Goal: Check status: Check status

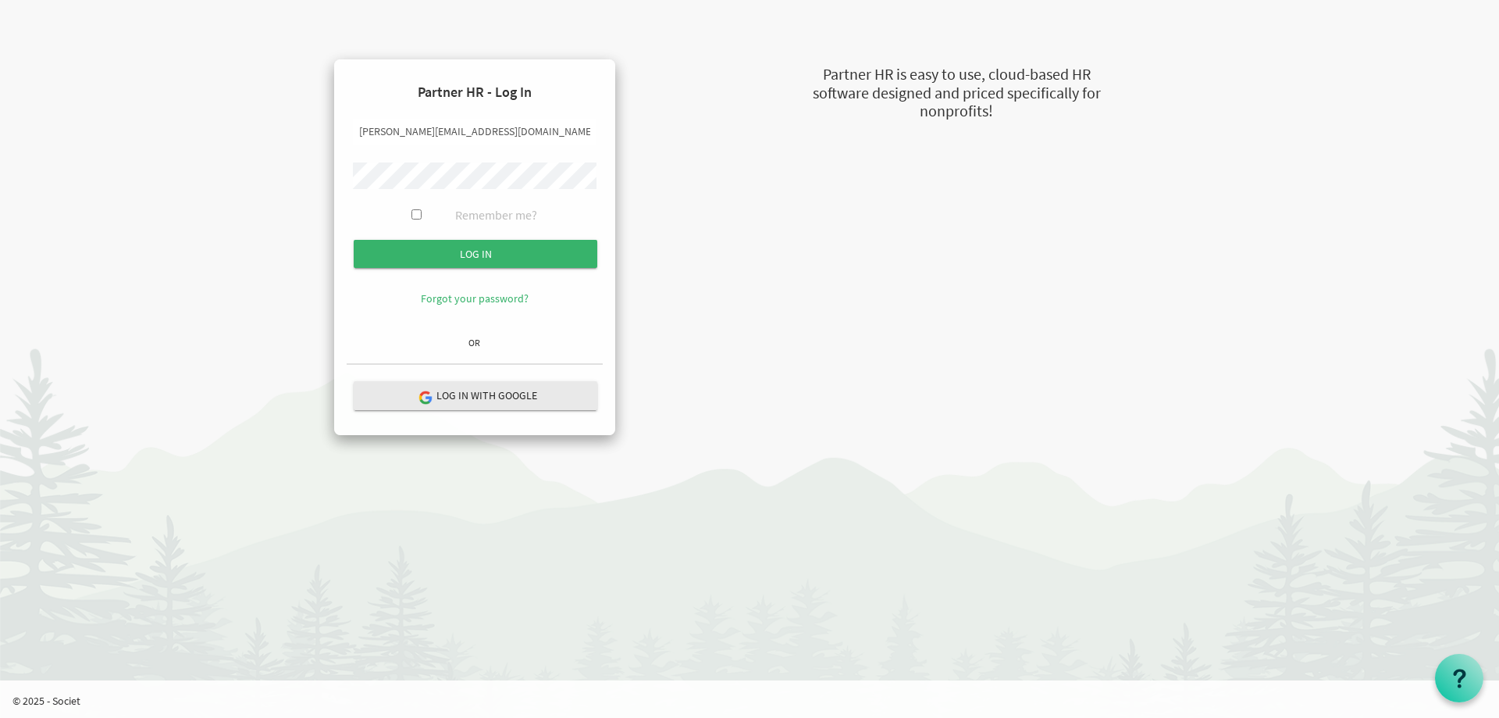
drag, startPoint x: 393, startPoint y: 134, endPoint x: 342, endPoint y: 131, distance: 50.8
click at [342, 131] on div "Partner HR - Log In [PERSON_NAME][EMAIL_ADDRESS][DOMAIN_NAME] Remember me? Log …" at bounding box center [474, 247] width 281 height 376
type input "[PERSON_NAME][EMAIL_ADDRESS][DOMAIN_NAME]"
click at [294, 170] on div "Partner HR - Log In [PERSON_NAME][EMAIL_ADDRESS][DOMAIN_NAME] Remember me? Log …" at bounding box center [474, 247] width 371 height 376
click at [398, 255] on input "Log in" at bounding box center [476, 254] width 244 height 28
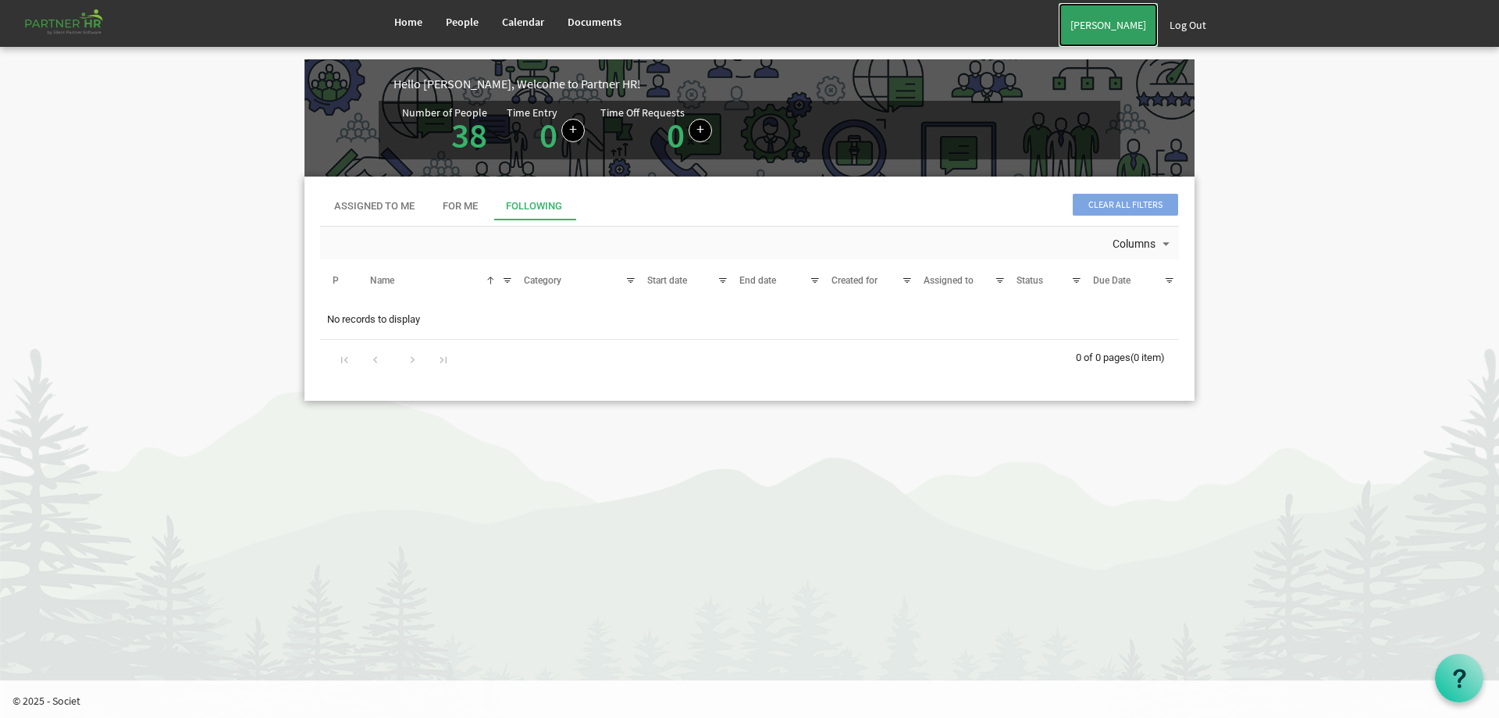
click at [1121, 27] on link "Alberto Munoz" at bounding box center [1108, 25] width 99 height 44
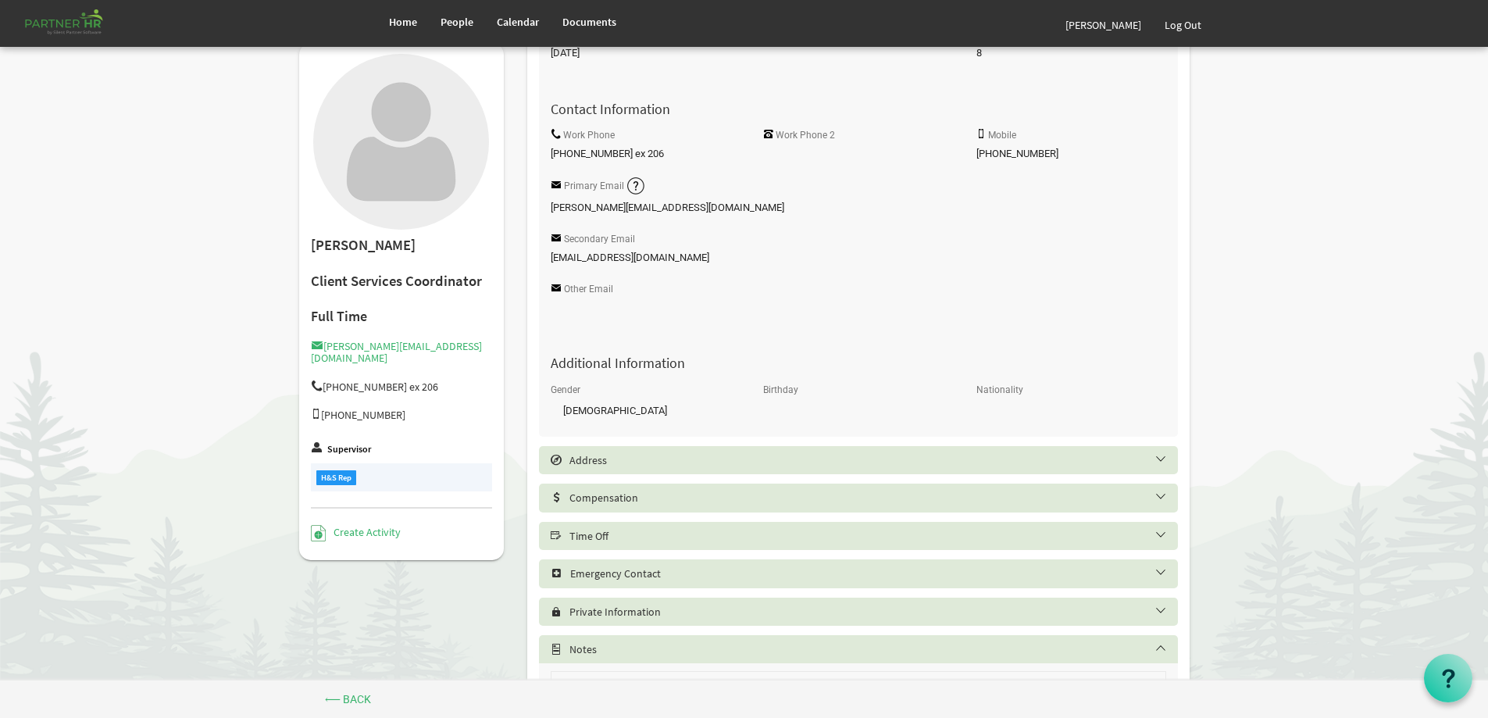
scroll to position [312, 0]
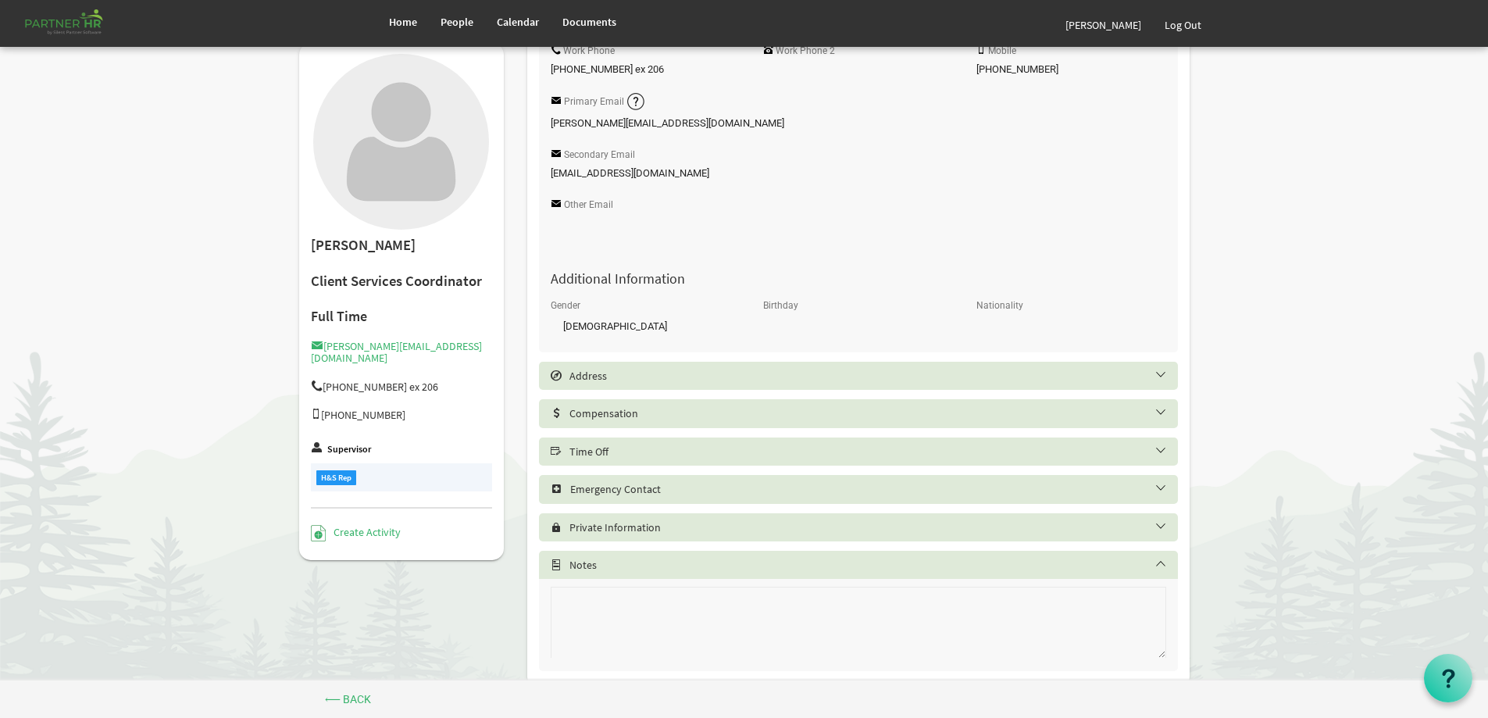
click at [972, 455] on h5 "Time Off" at bounding box center [870, 451] width 639 height 12
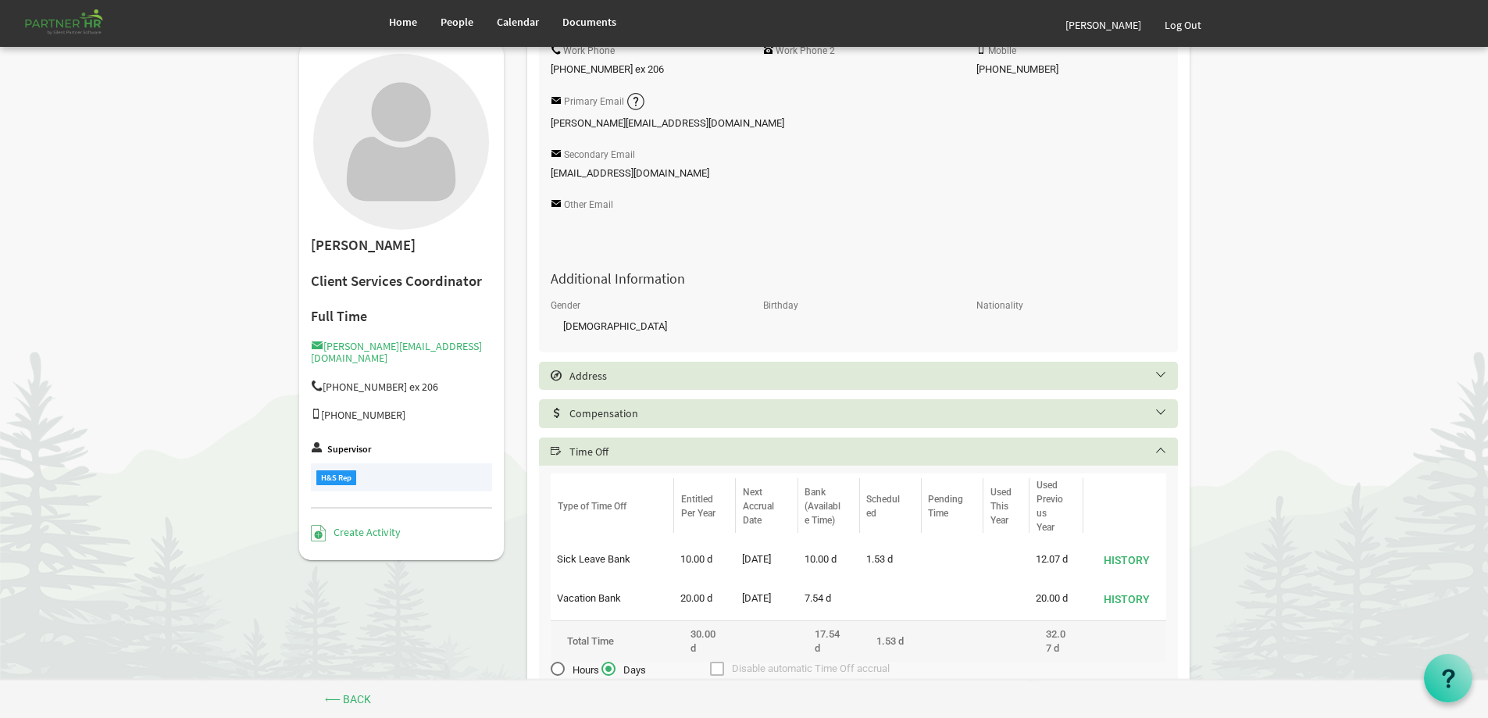
scroll to position [390, 0]
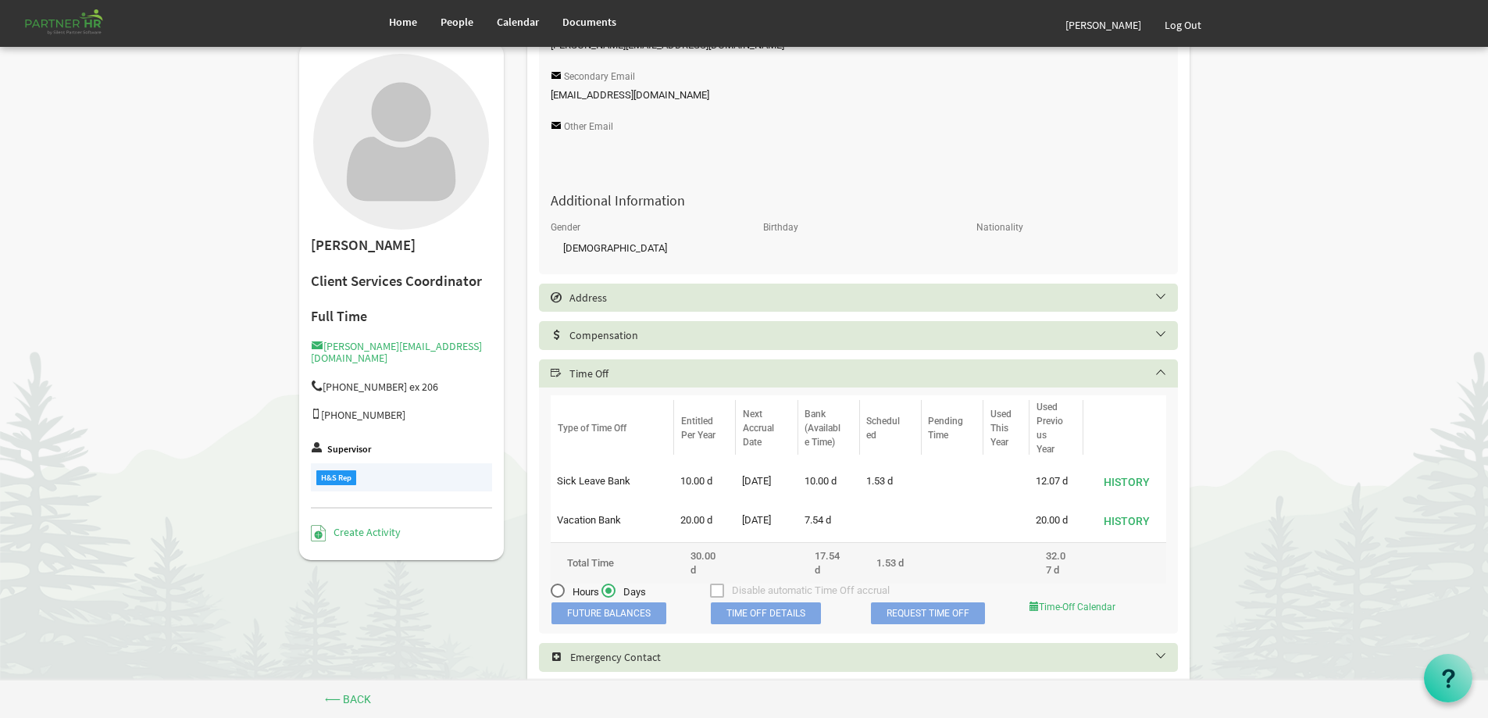
click at [757, 611] on span "Time Off Details" at bounding box center [766, 613] width 110 height 22
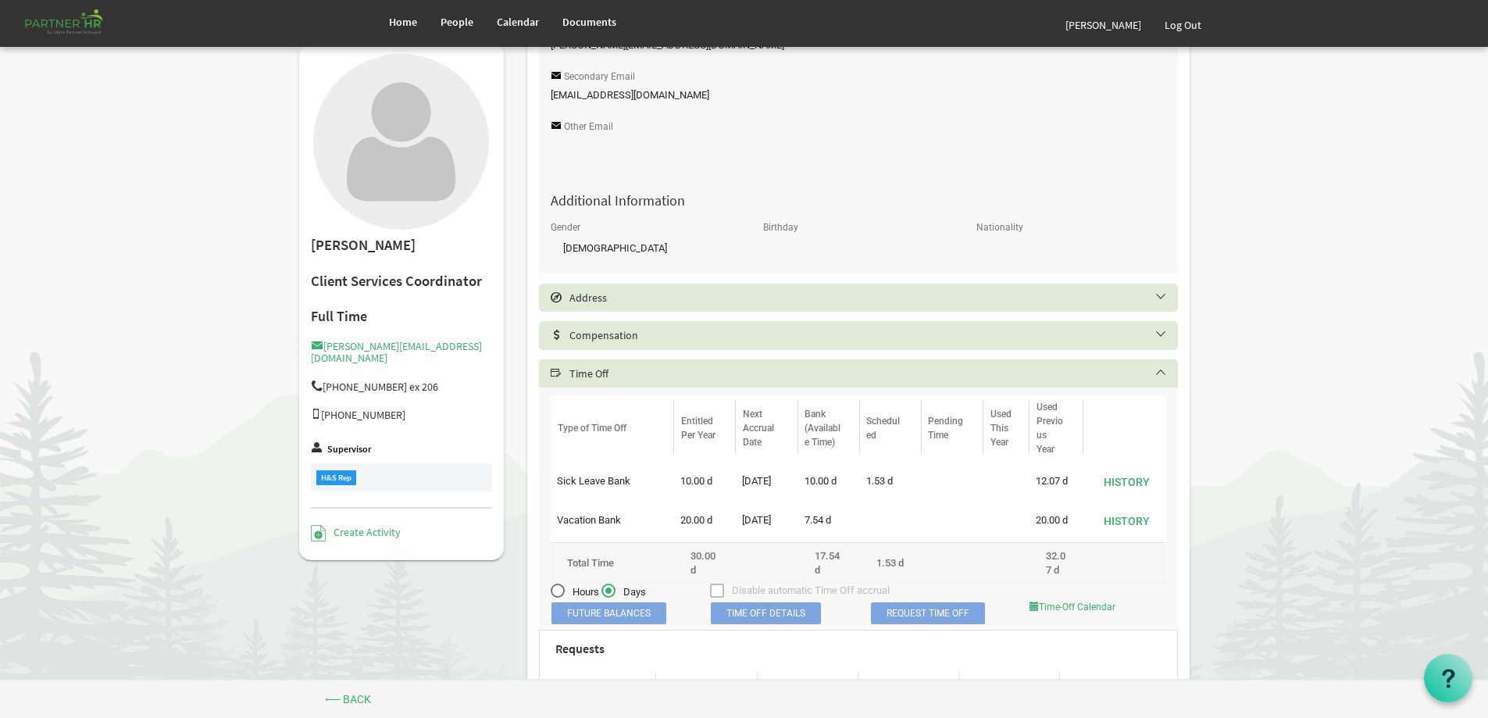
click at [772, 612] on span "Time Off Details" at bounding box center [766, 613] width 110 height 22
click at [1074, 608] on link "Time-Off Calendar" at bounding box center [1072, 606] width 86 height 11
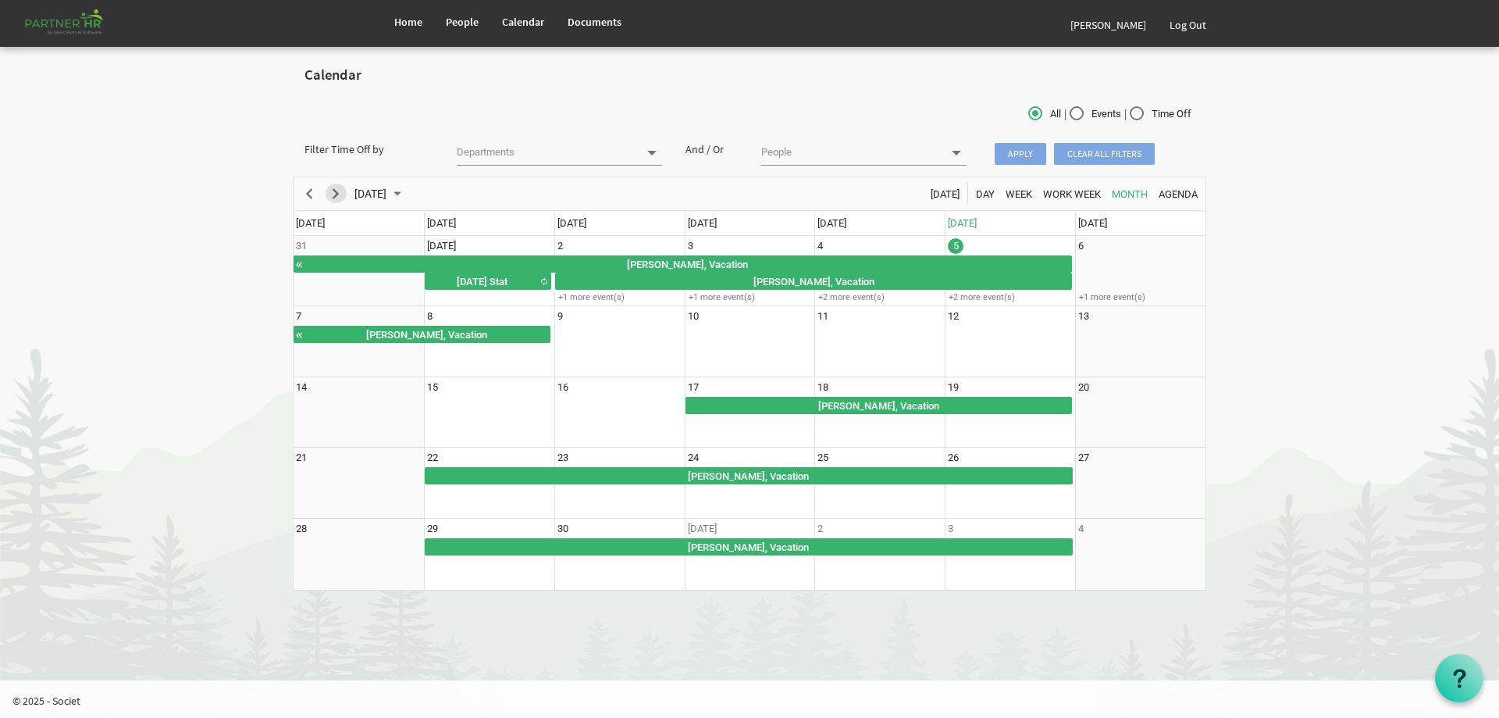
click at [337, 195] on span "Next" at bounding box center [335, 194] width 19 height 20
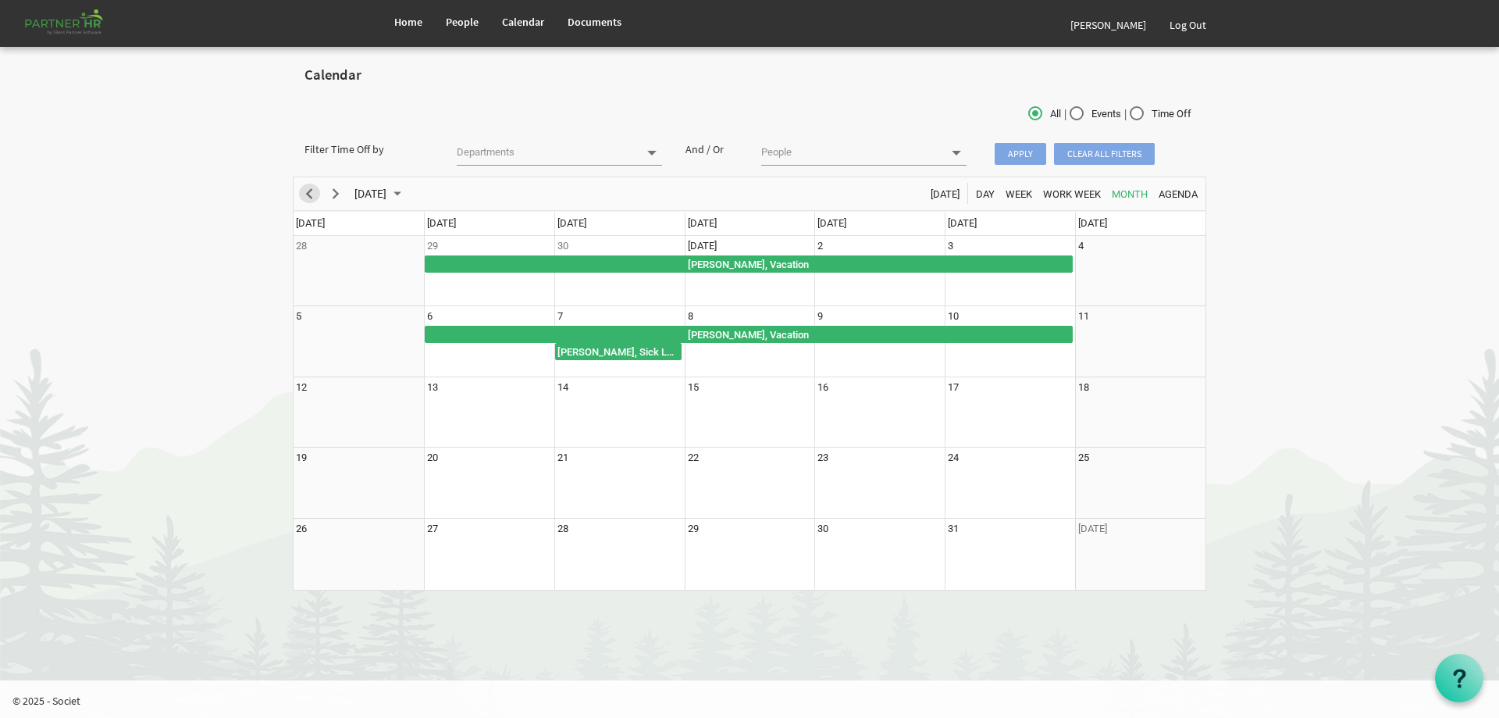
click at [309, 194] on span "Previous" at bounding box center [309, 194] width 19 height 20
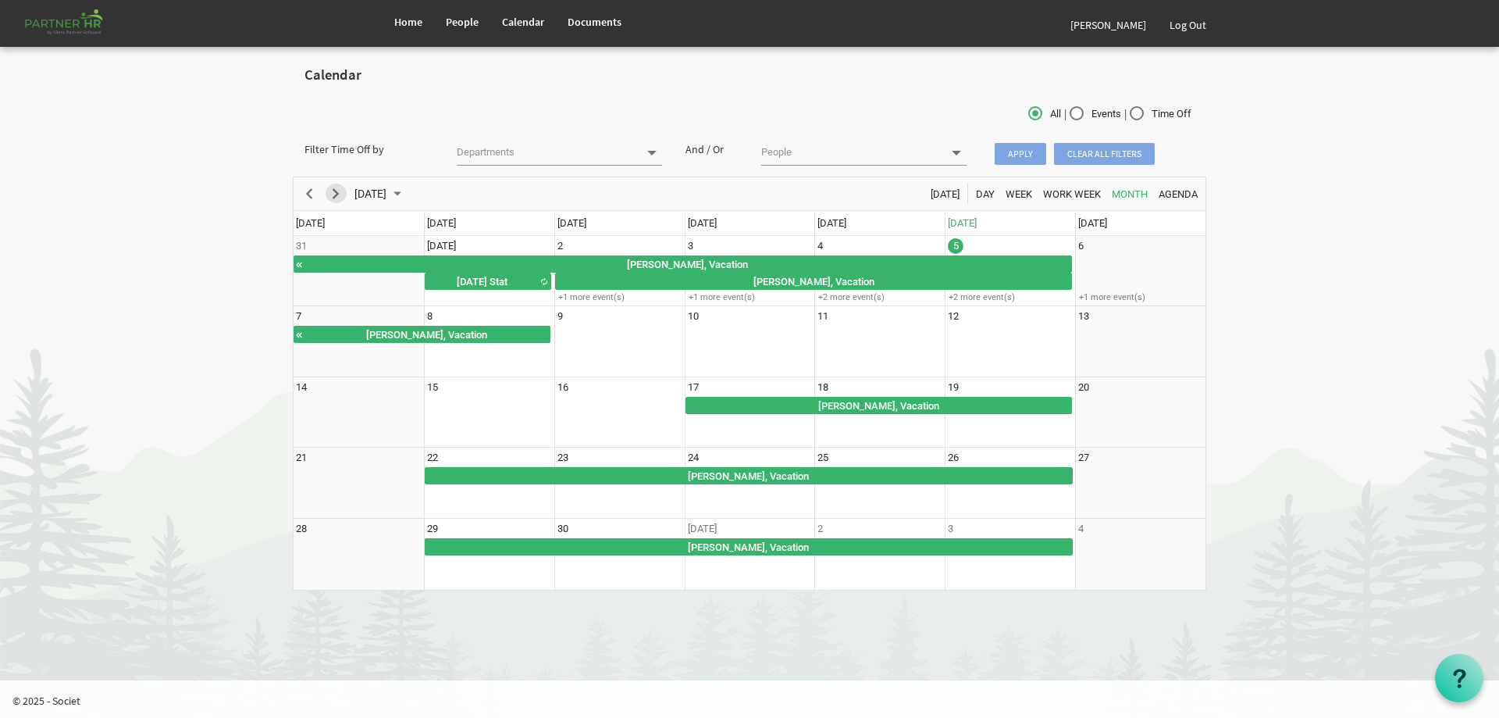
click at [333, 194] on span "Next" at bounding box center [335, 194] width 19 height 20
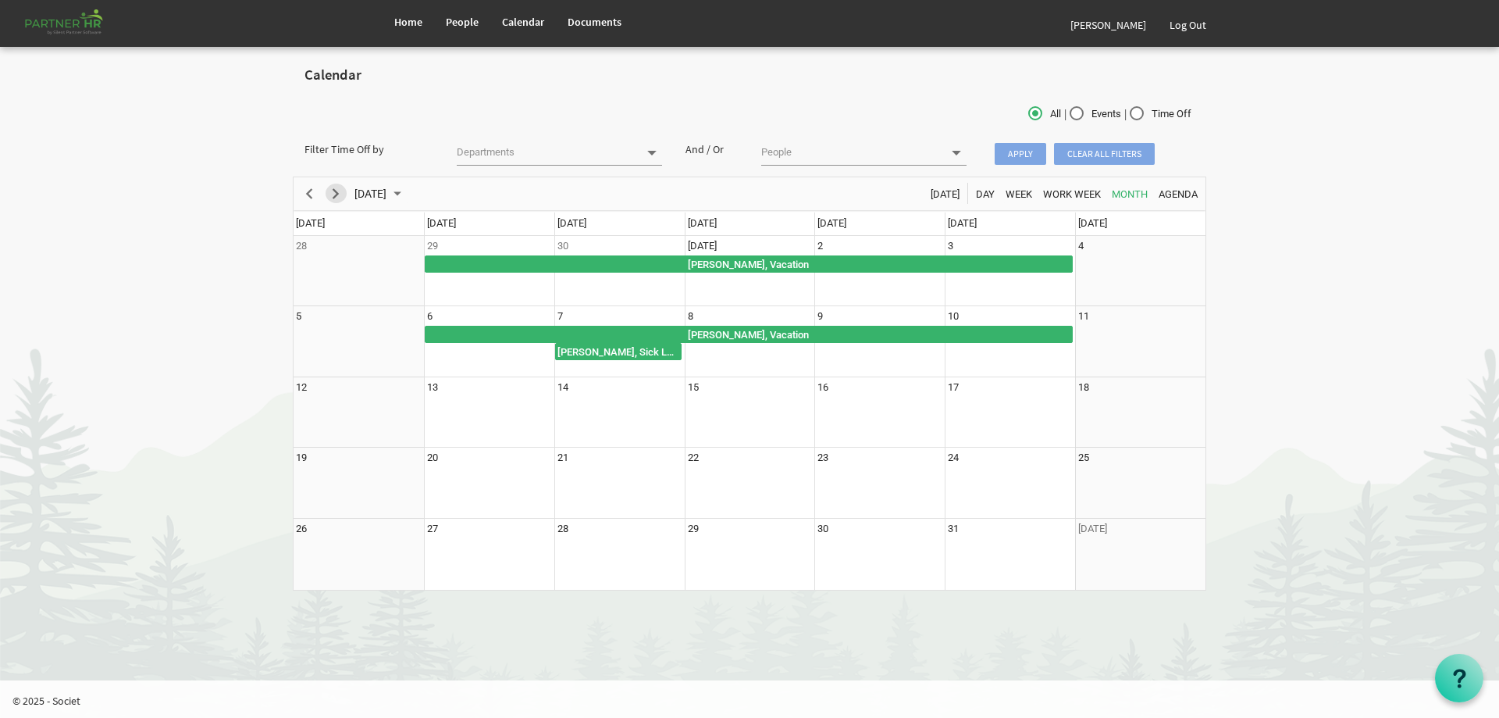
click at [335, 191] on span "Next" at bounding box center [335, 194] width 19 height 20
